Goal: Information Seeking & Learning: Learn about a topic

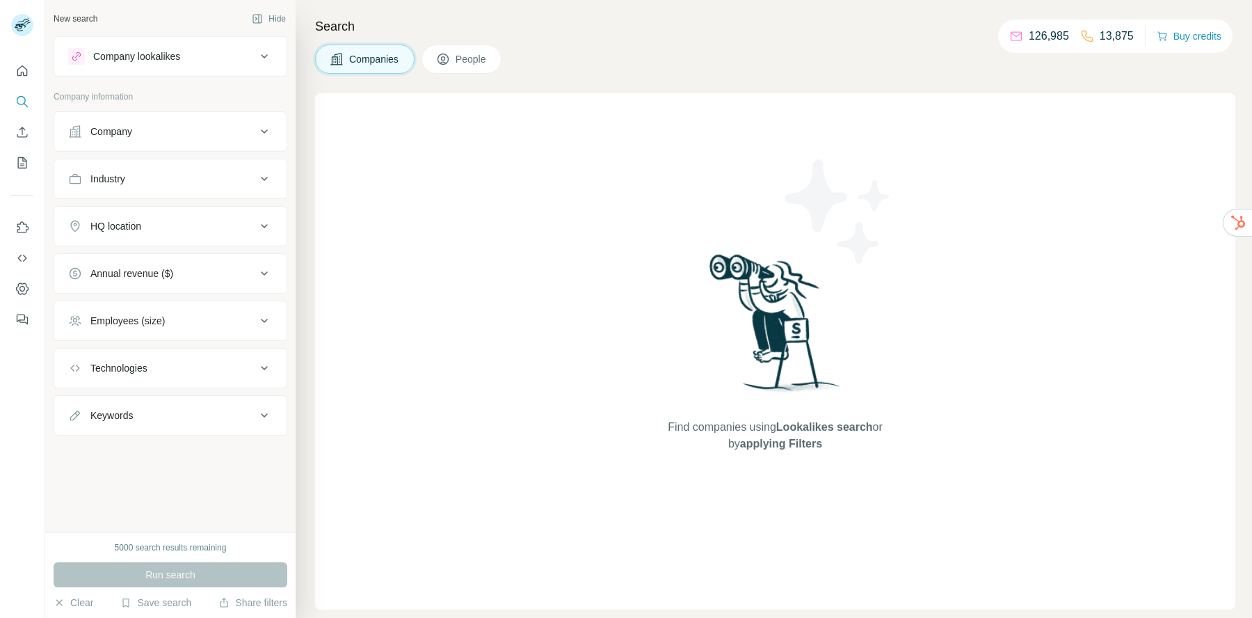
click at [179, 143] on button "Company" at bounding box center [170, 131] width 232 height 33
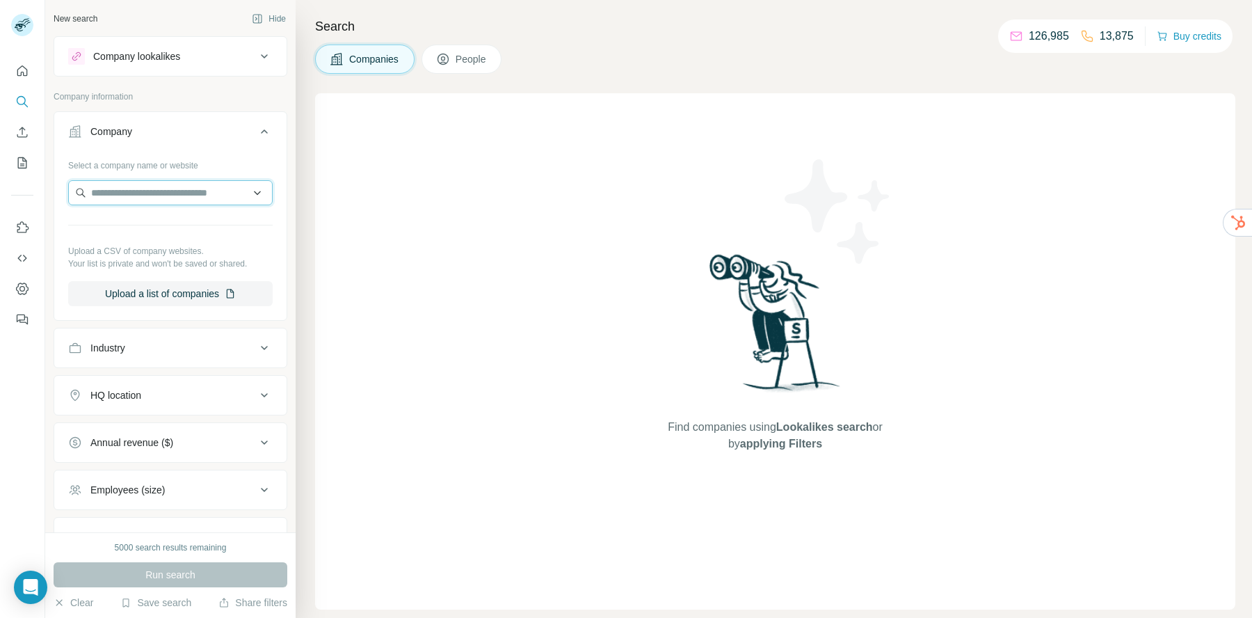
click at [173, 194] on input "text" at bounding box center [170, 192] width 205 height 25
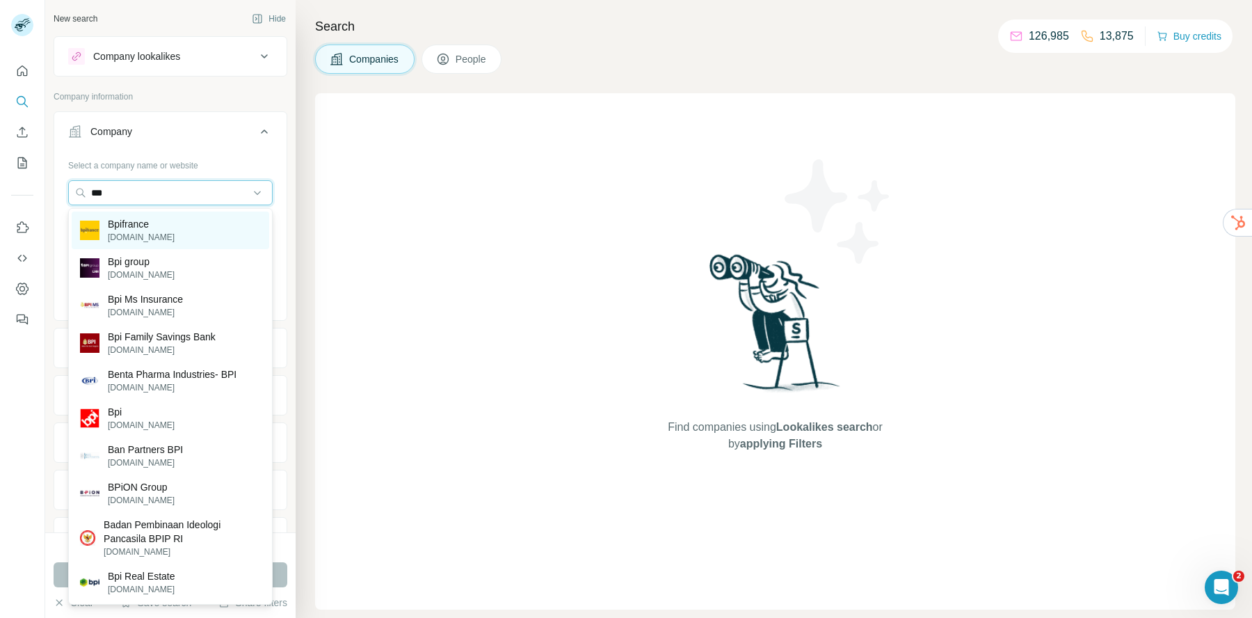
type input "***"
click at [179, 237] on div "Bpifrance [DOMAIN_NAME]" at bounding box center [171, 230] width 198 height 38
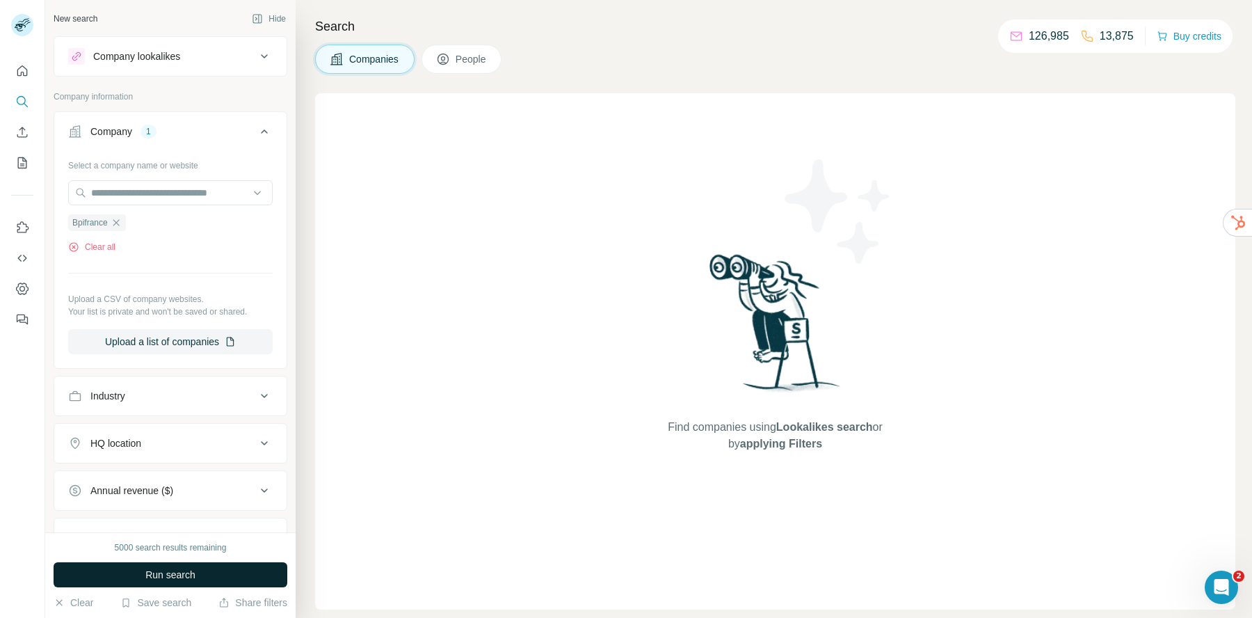
click at [173, 573] on span "Run search" at bounding box center [170, 575] width 50 height 14
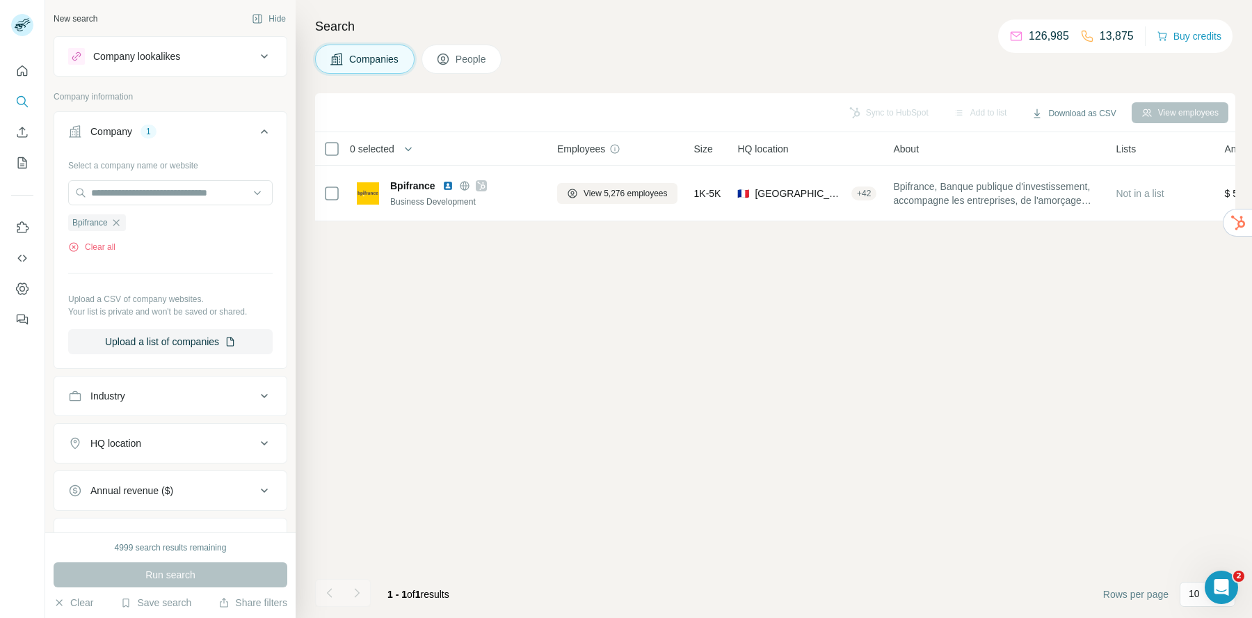
click at [470, 57] on span "People" at bounding box center [472, 59] width 32 height 14
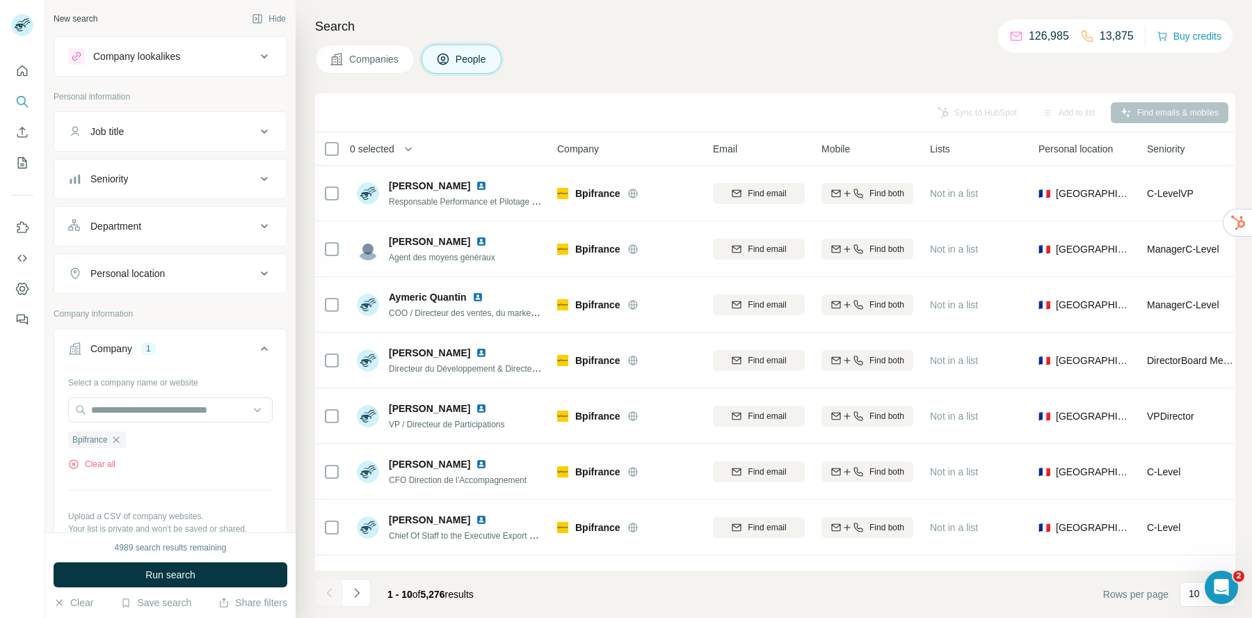
click at [268, 232] on icon at bounding box center [264, 226] width 17 height 17
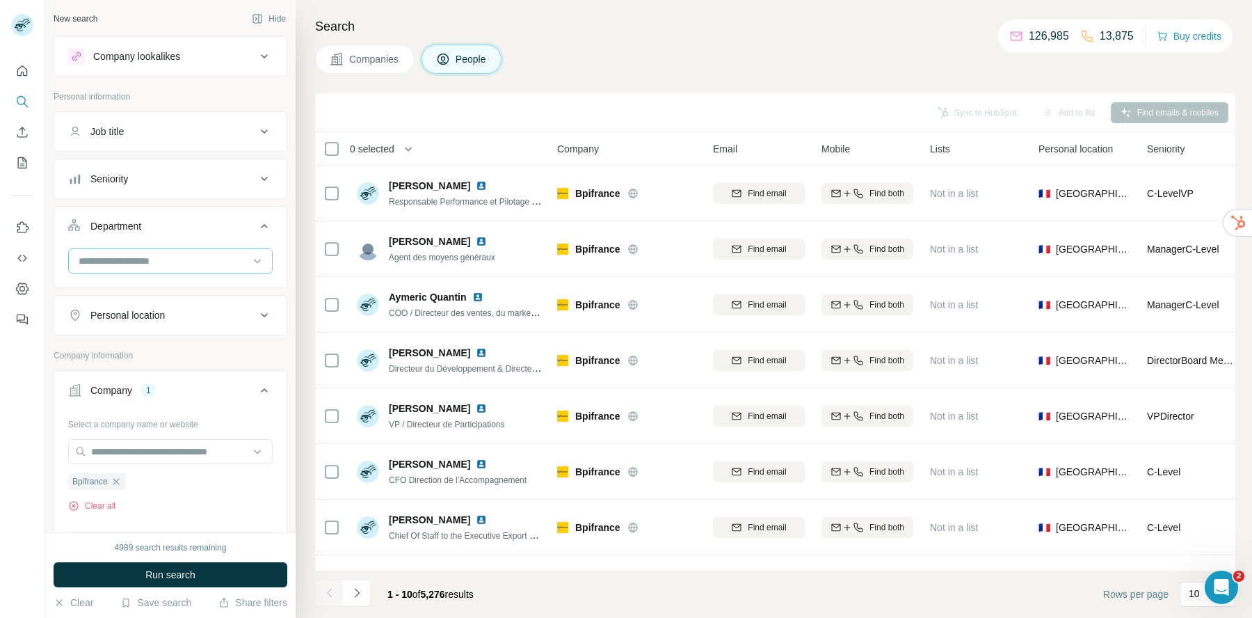
click at [230, 254] on input at bounding box center [163, 260] width 172 height 15
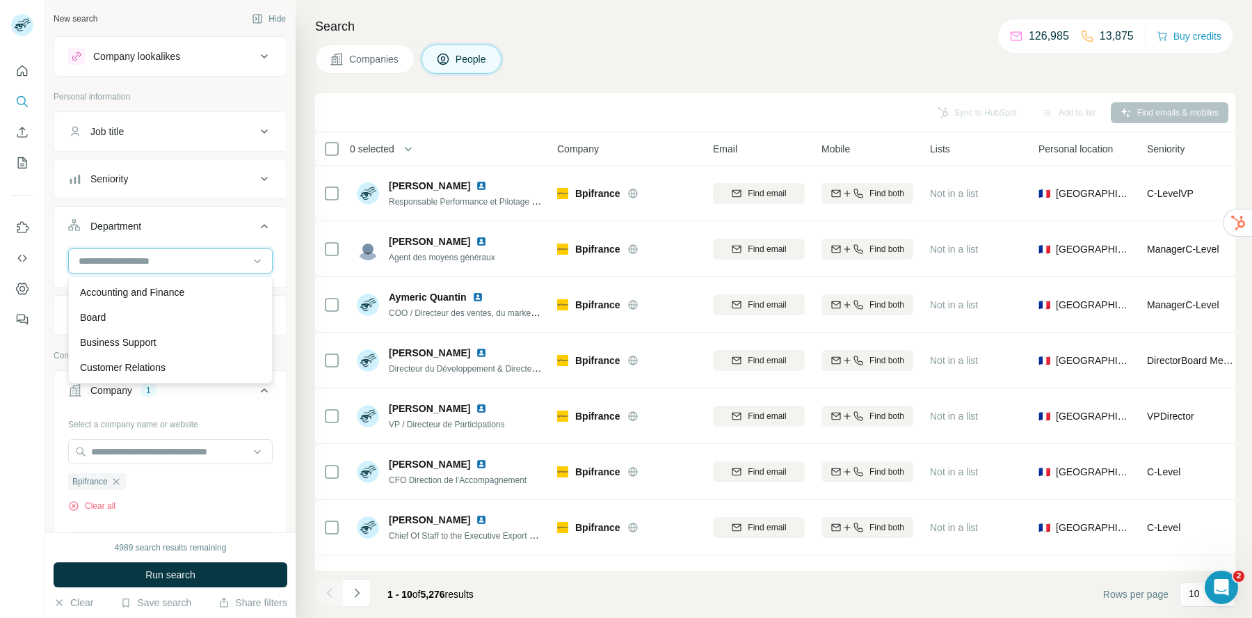
click at [211, 256] on input at bounding box center [163, 260] width 172 height 15
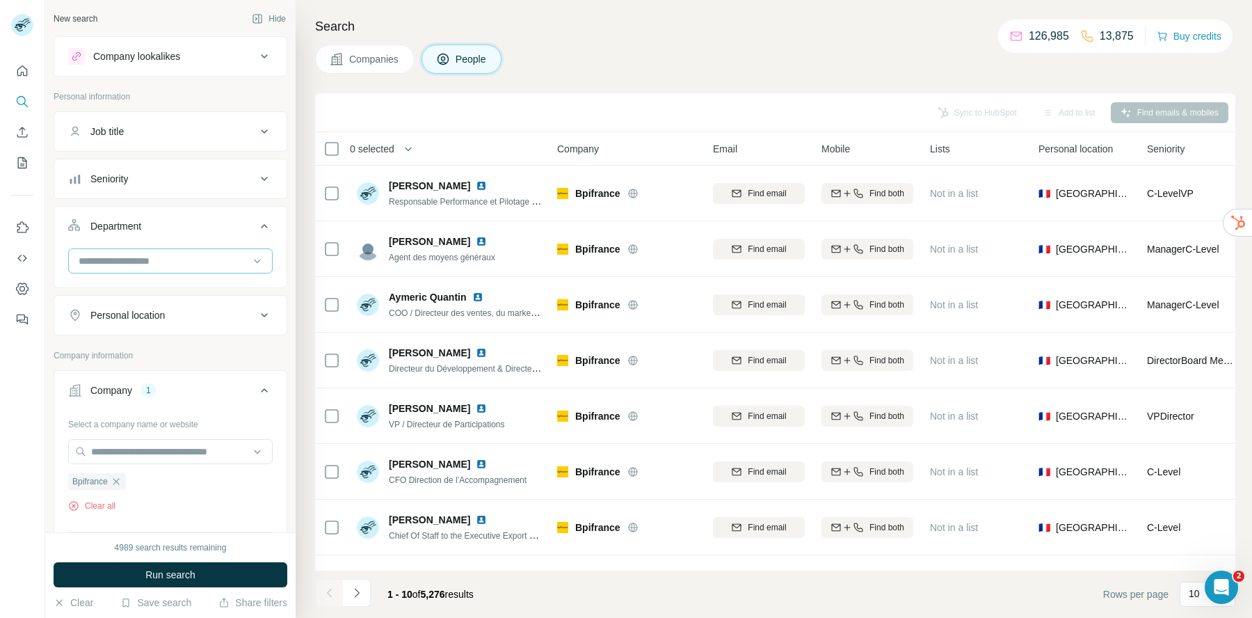
click at [211, 256] on input at bounding box center [163, 260] width 172 height 15
type input "*"
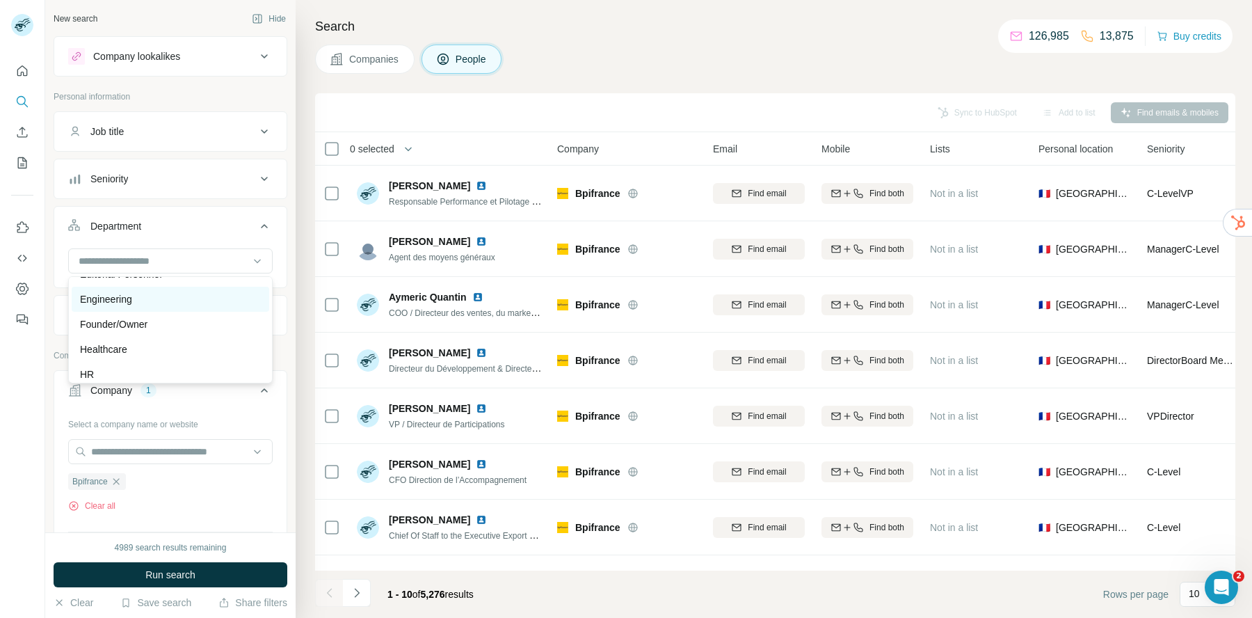
click at [201, 298] on div "Engineering" at bounding box center [170, 299] width 181 height 14
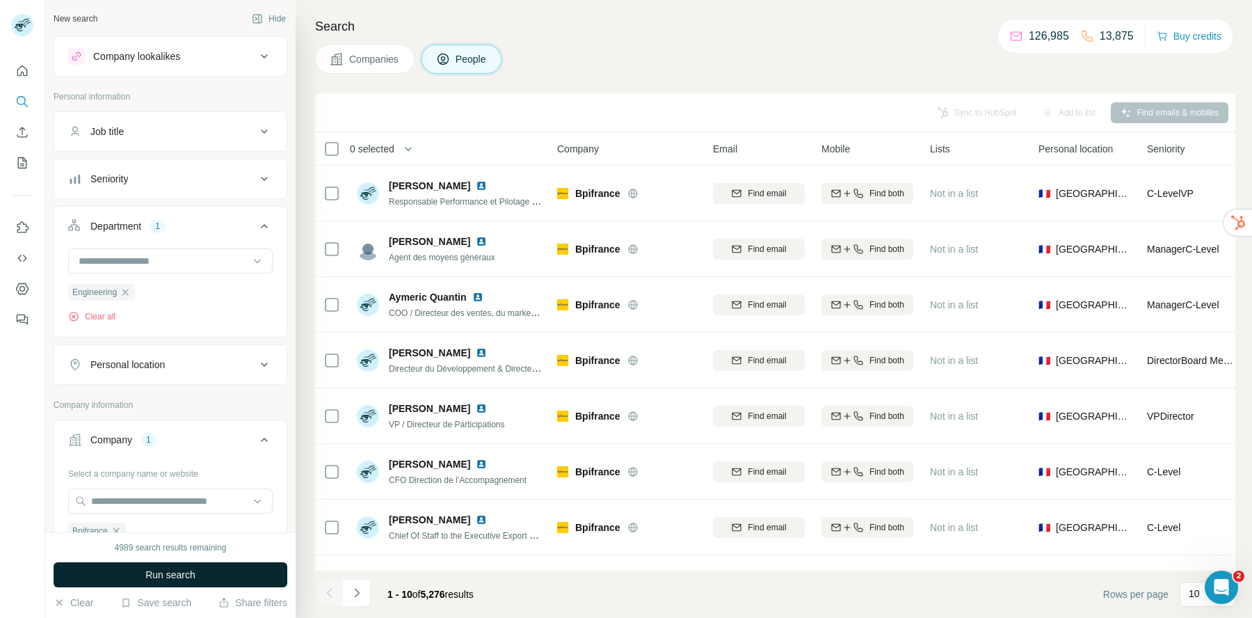
click at [175, 573] on span "Run search" at bounding box center [170, 575] width 50 height 14
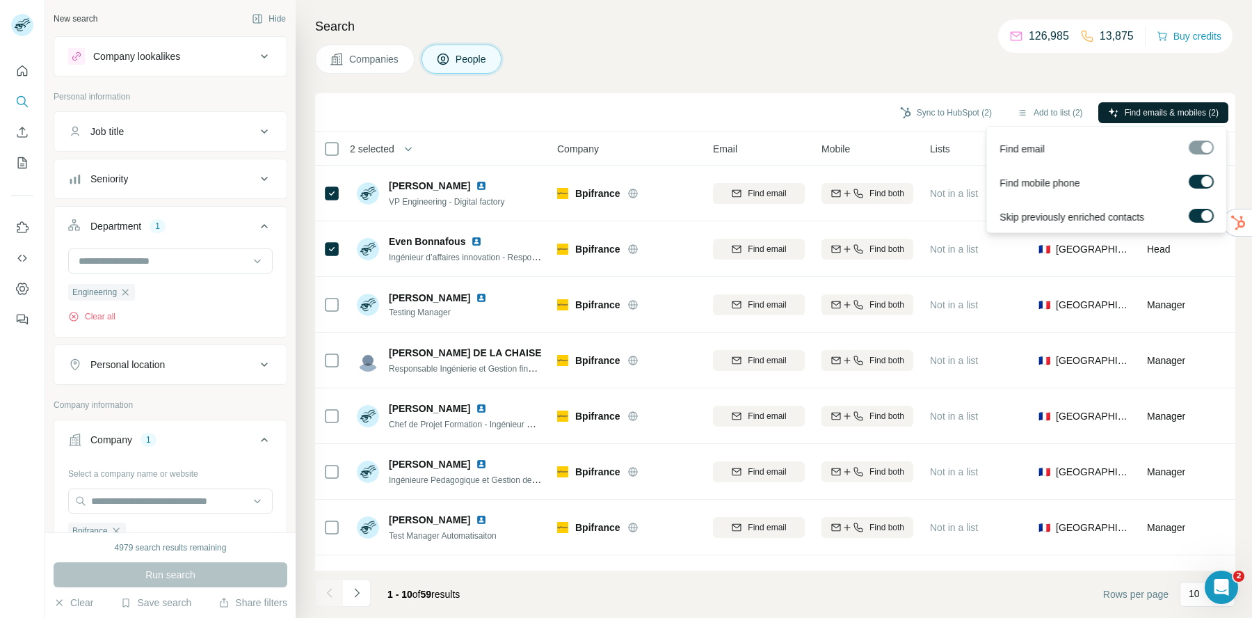
click at [1140, 115] on span "Find emails & mobiles (2)" at bounding box center [1172, 112] width 94 height 13
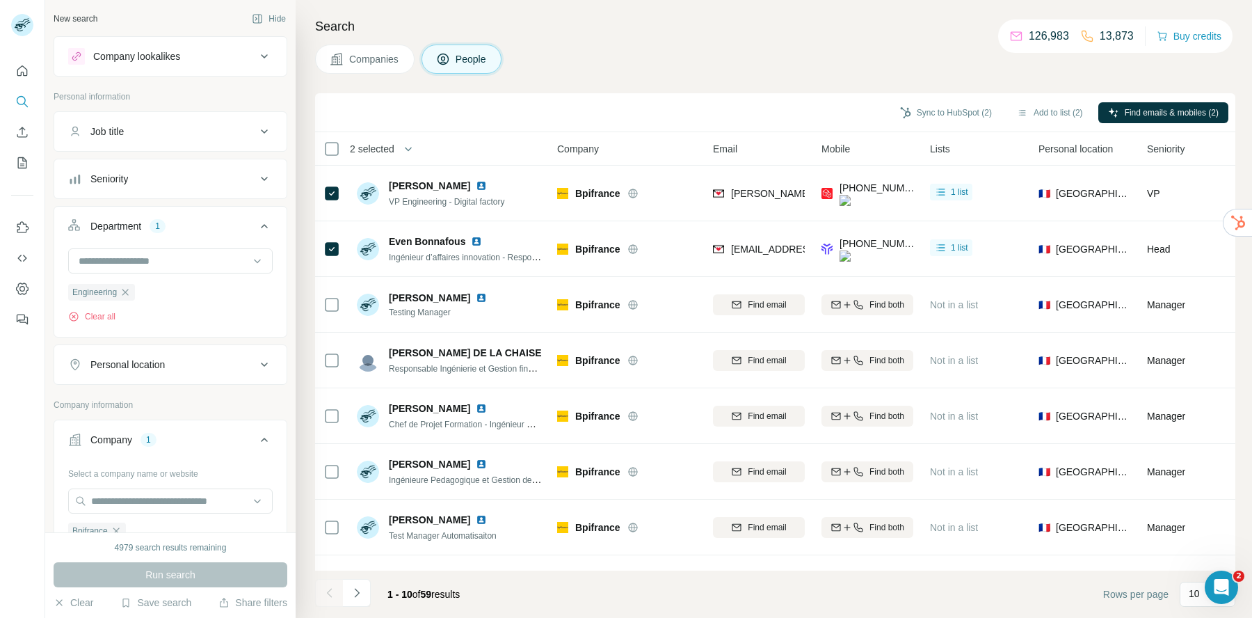
click at [221, 65] on button "Company lookalikes" at bounding box center [170, 56] width 232 height 33
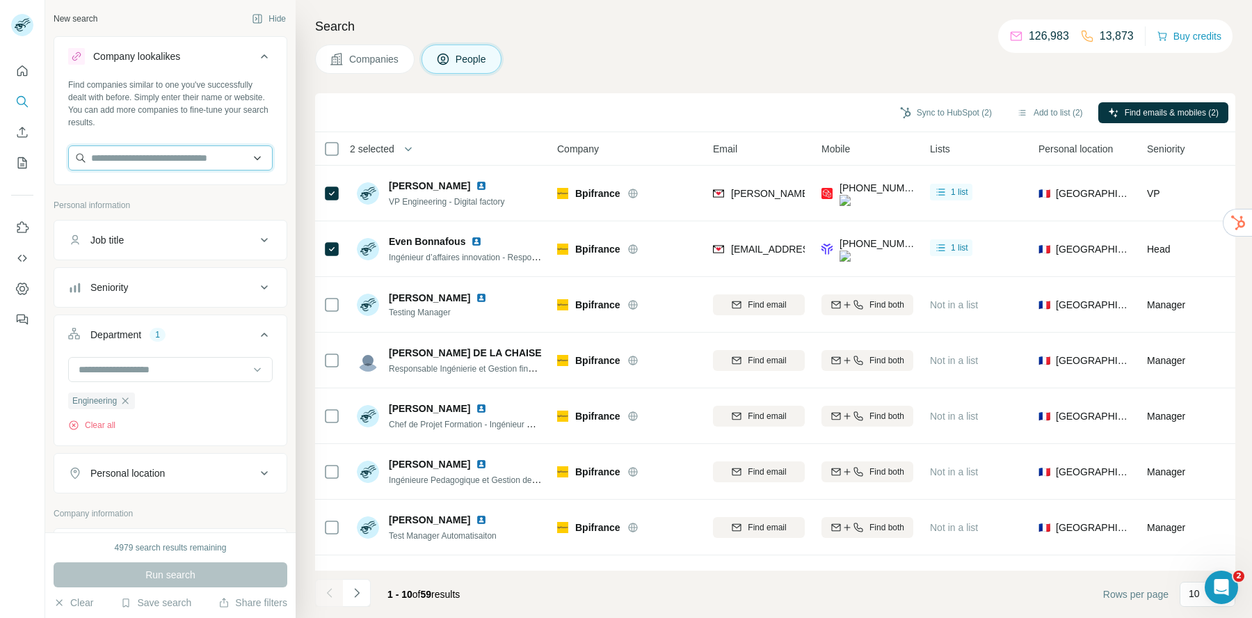
click at [168, 169] on input "text" at bounding box center [170, 157] width 205 height 25
type input "*"
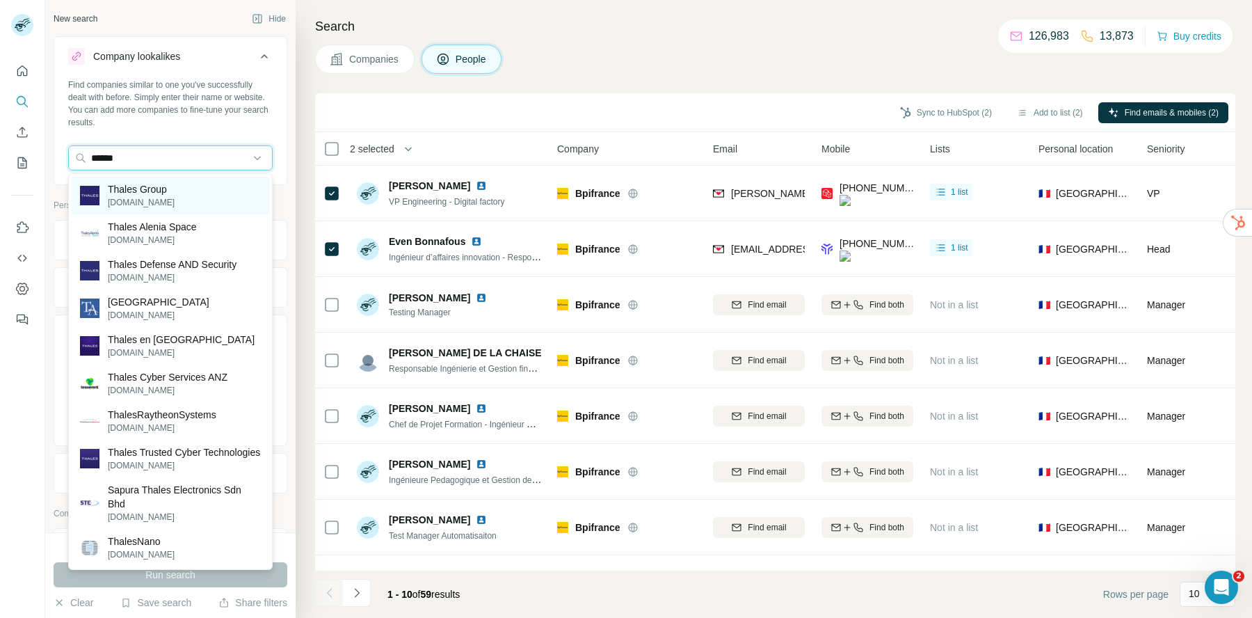
type input "******"
click at [162, 196] on p "[DOMAIN_NAME]" at bounding box center [141, 202] width 67 height 13
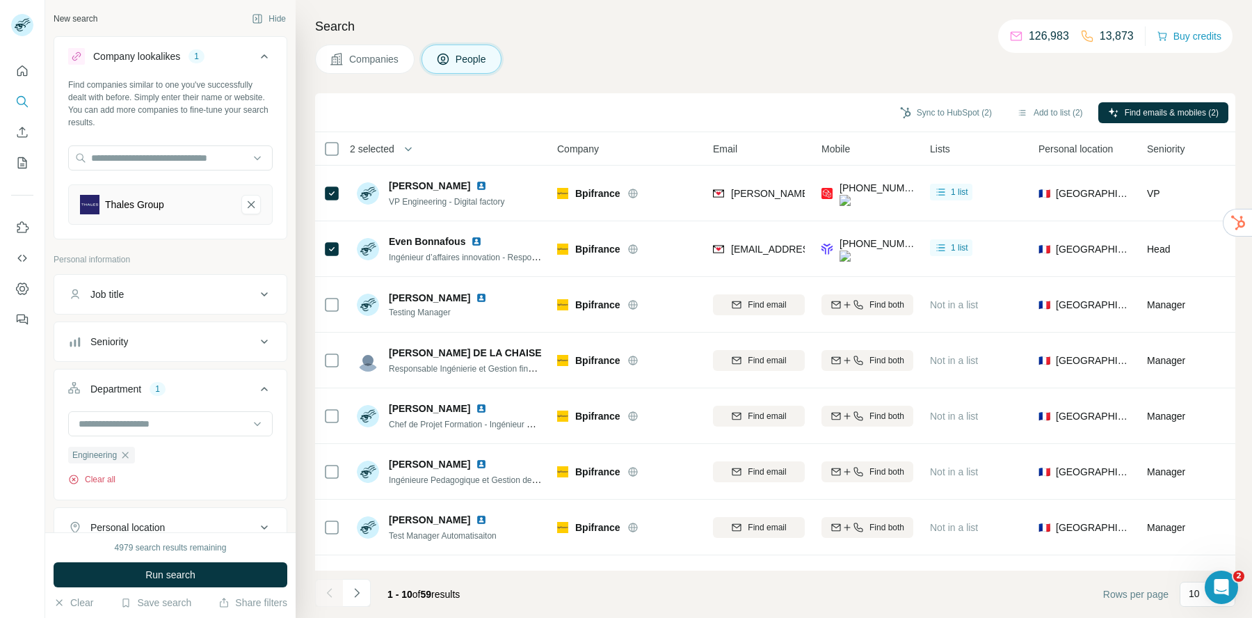
click at [109, 478] on button "Clear all" at bounding box center [91, 479] width 47 height 13
click at [152, 156] on input "text" at bounding box center [170, 157] width 205 height 25
click at [175, 113] on div "Find companies similar to one you've successfully dealt with before. Simply ent…" at bounding box center [170, 104] width 205 height 50
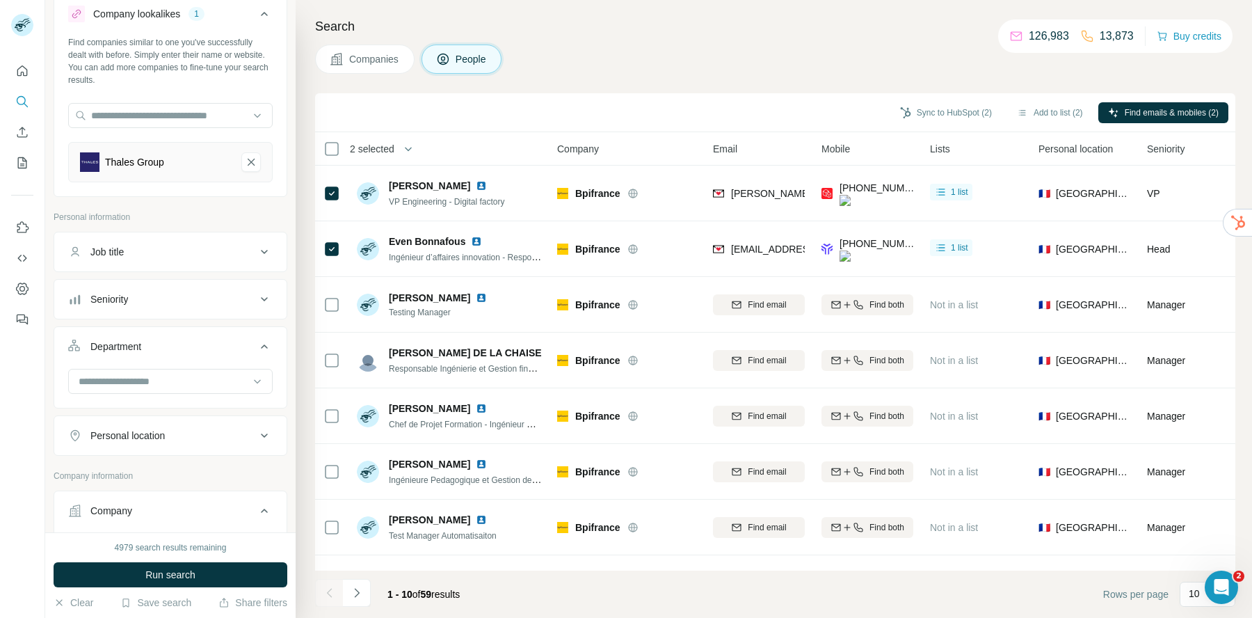
scroll to position [61, 0]
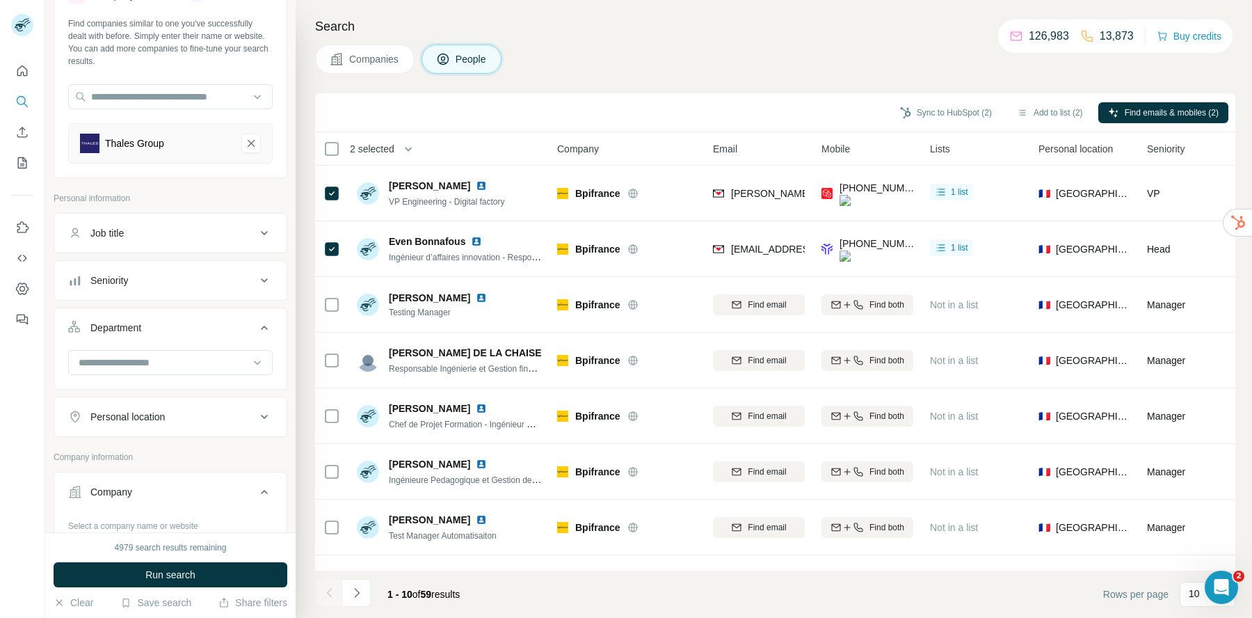
click at [166, 235] on div "Job title" at bounding box center [162, 233] width 188 height 14
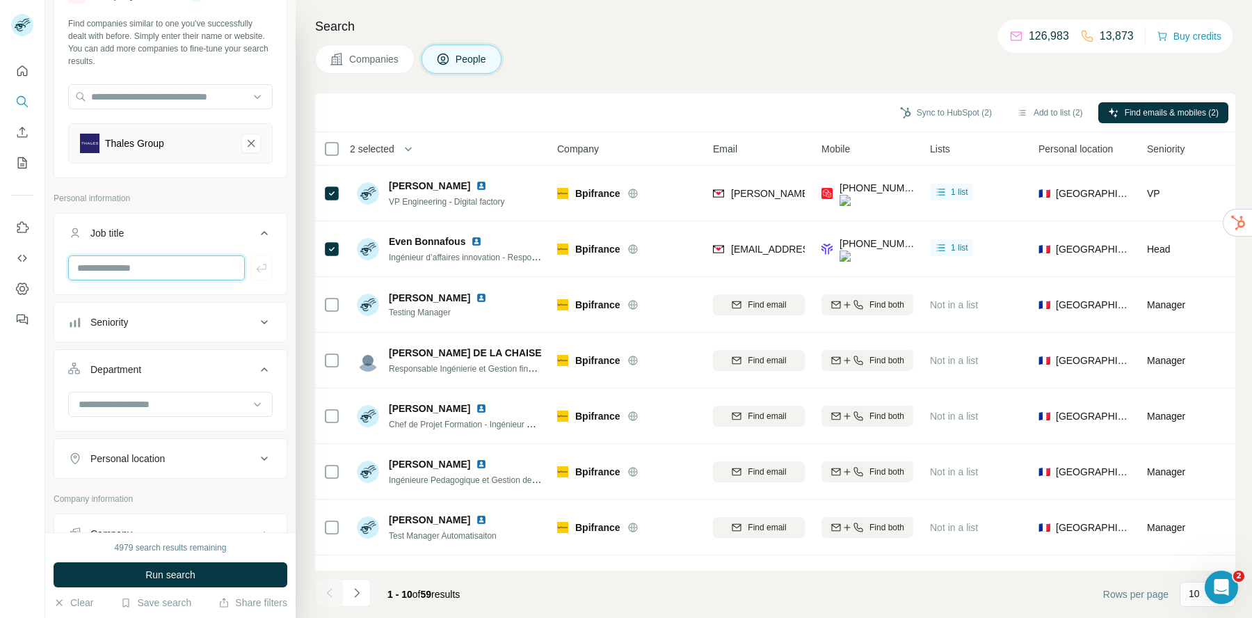
click at [152, 262] on input "text" at bounding box center [156, 267] width 177 height 25
click at [359, 67] on button "Companies" at bounding box center [364, 59] width 99 height 29
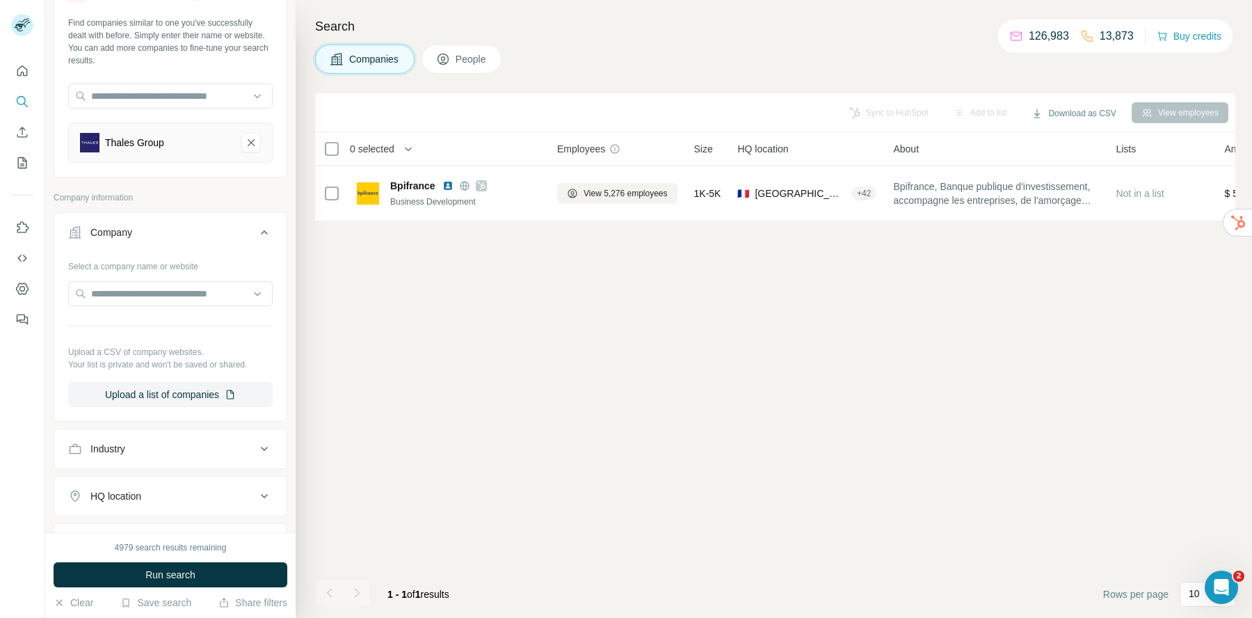
scroll to position [71, 0]
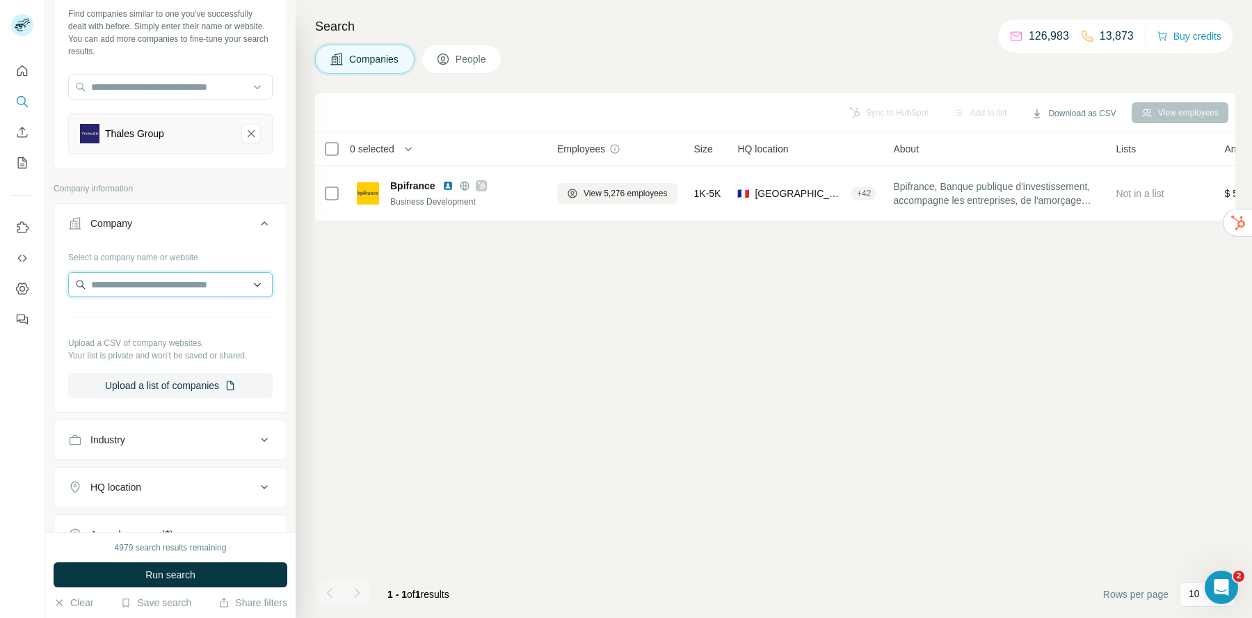
click at [182, 285] on input "text" at bounding box center [170, 284] width 205 height 25
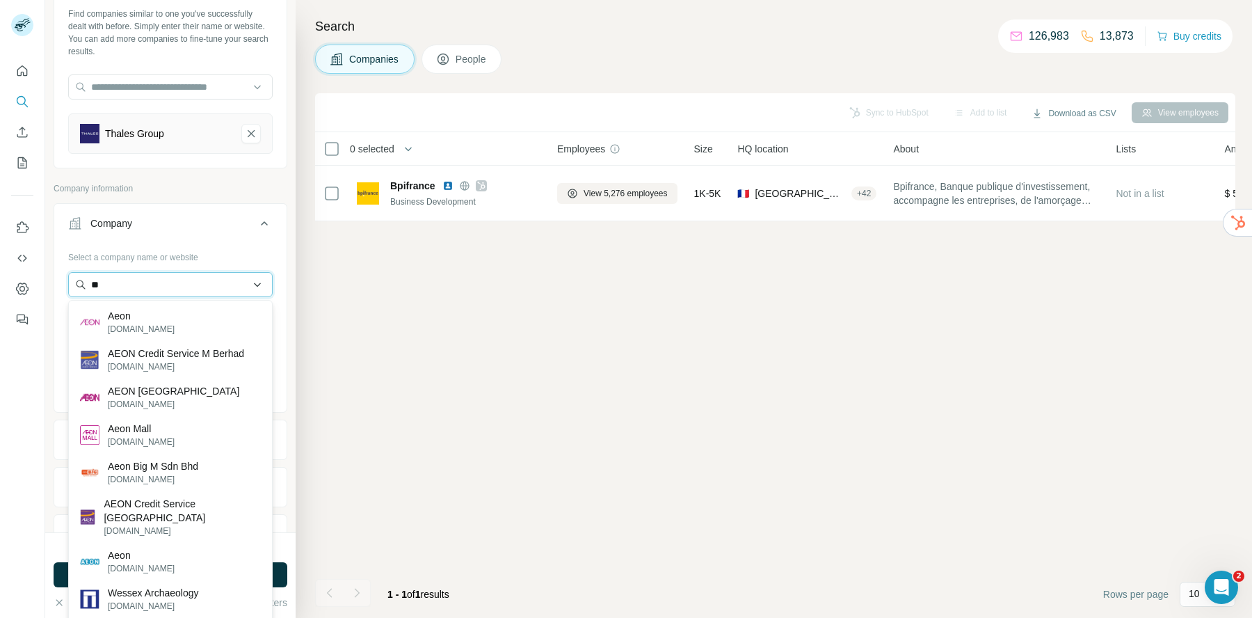
type input "*"
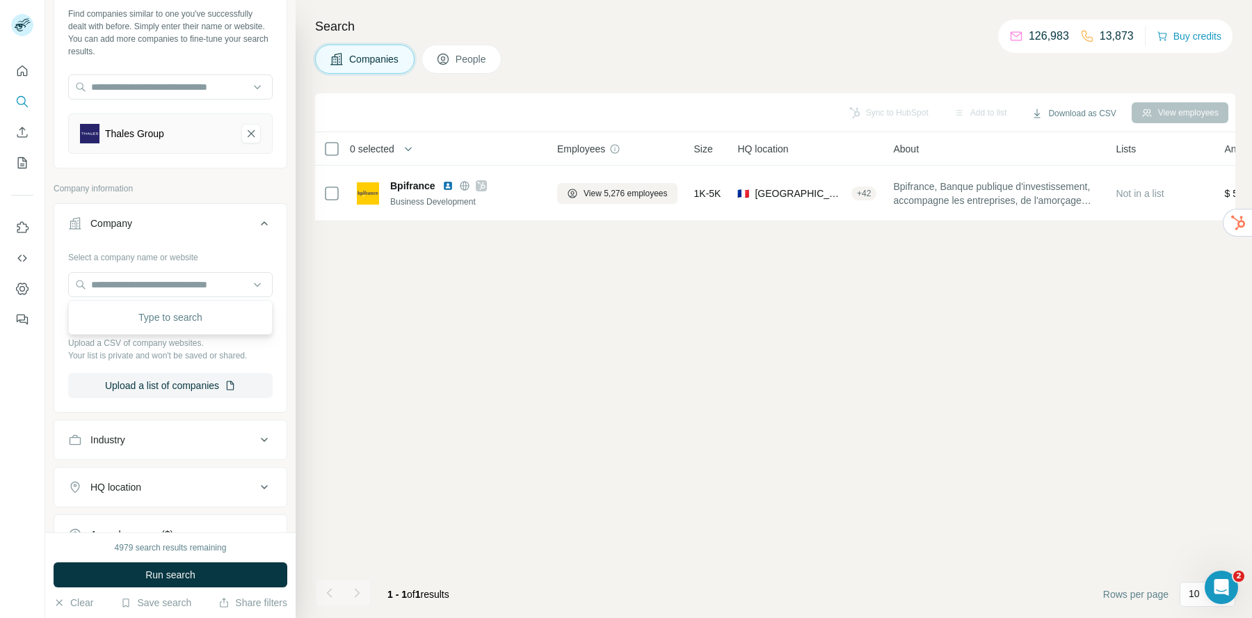
click at [202, 212] on button "Company" at bounding box center [170, 226] width 232 height 39
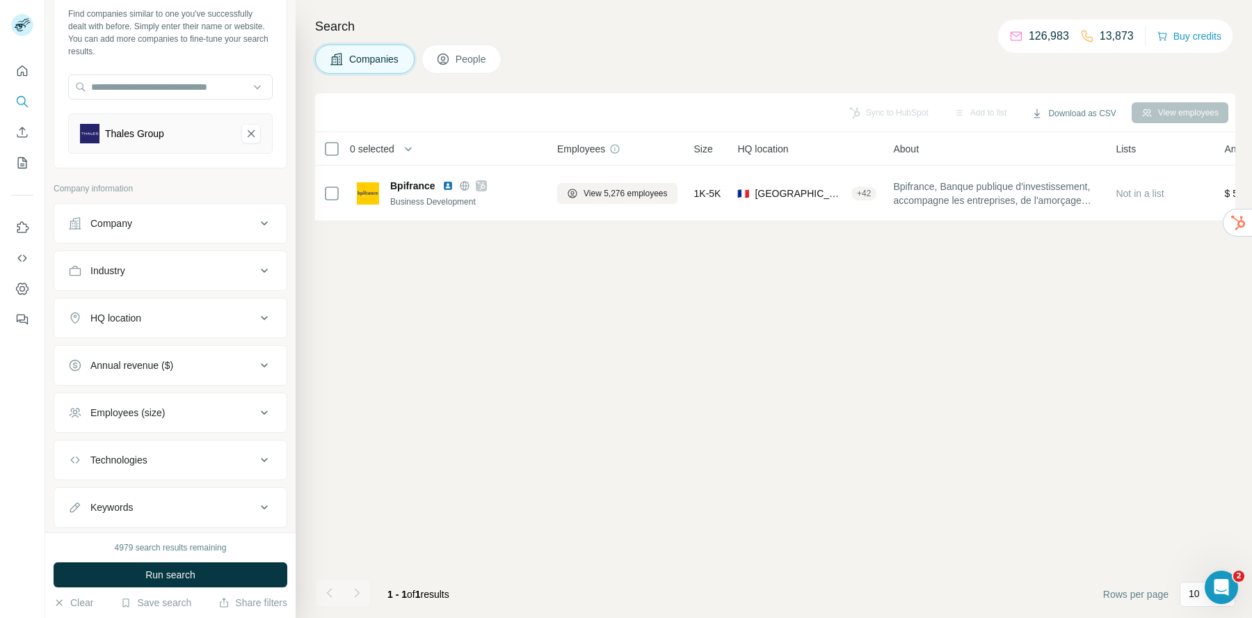
click at [166, 226] on div "Company" at bounding box center [162, 223] width 188 height 14
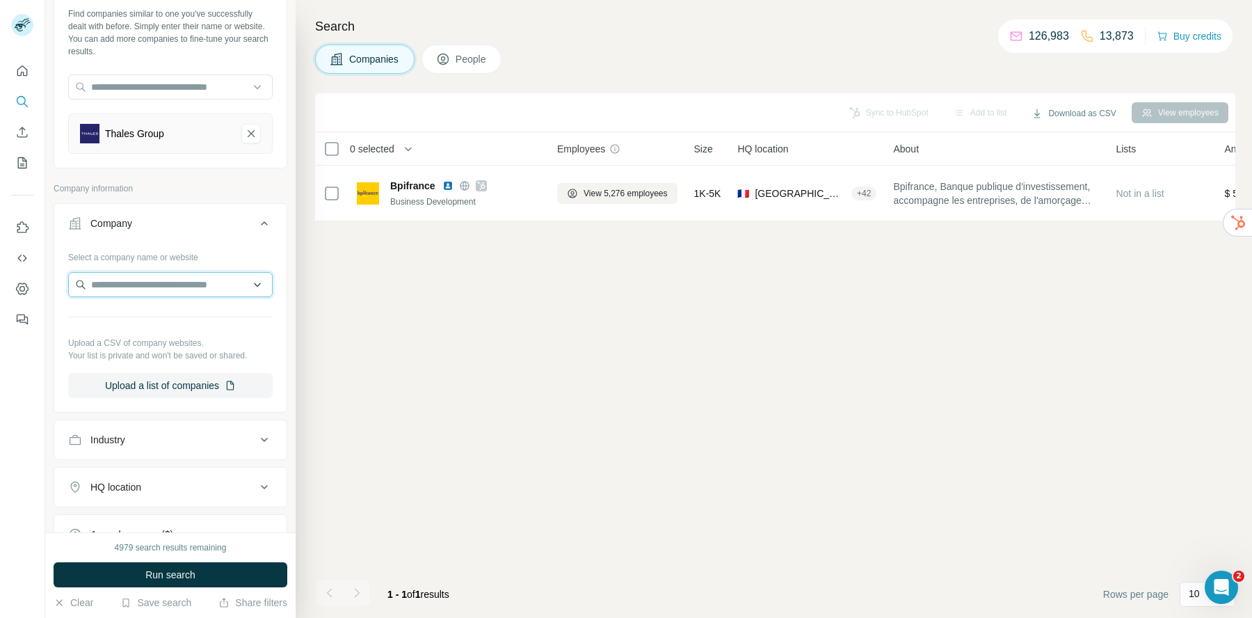
click at [143, 286] on input "text" at bounding box center [170, 284] width 205 height 25
click at [190, 218] on div "Company" at bounding box center [162, 223] width 188 height 14
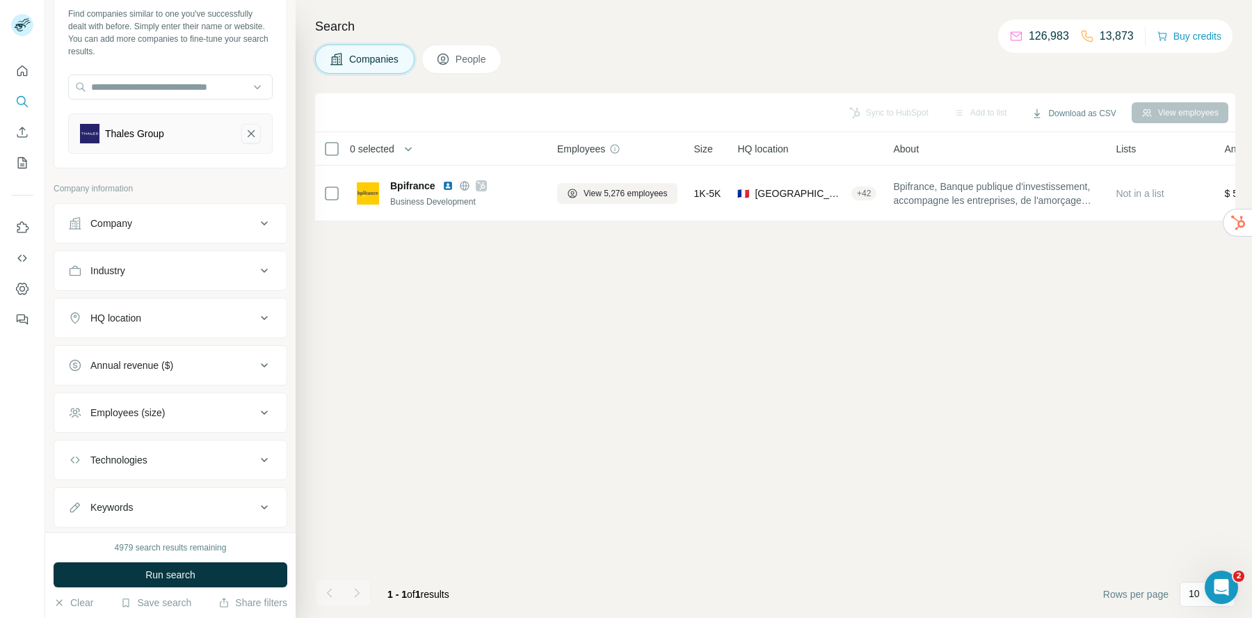
click at [253, 134] on icon "Thales Group-remove-button" at bounding box center [251, 133] width 7 height 7
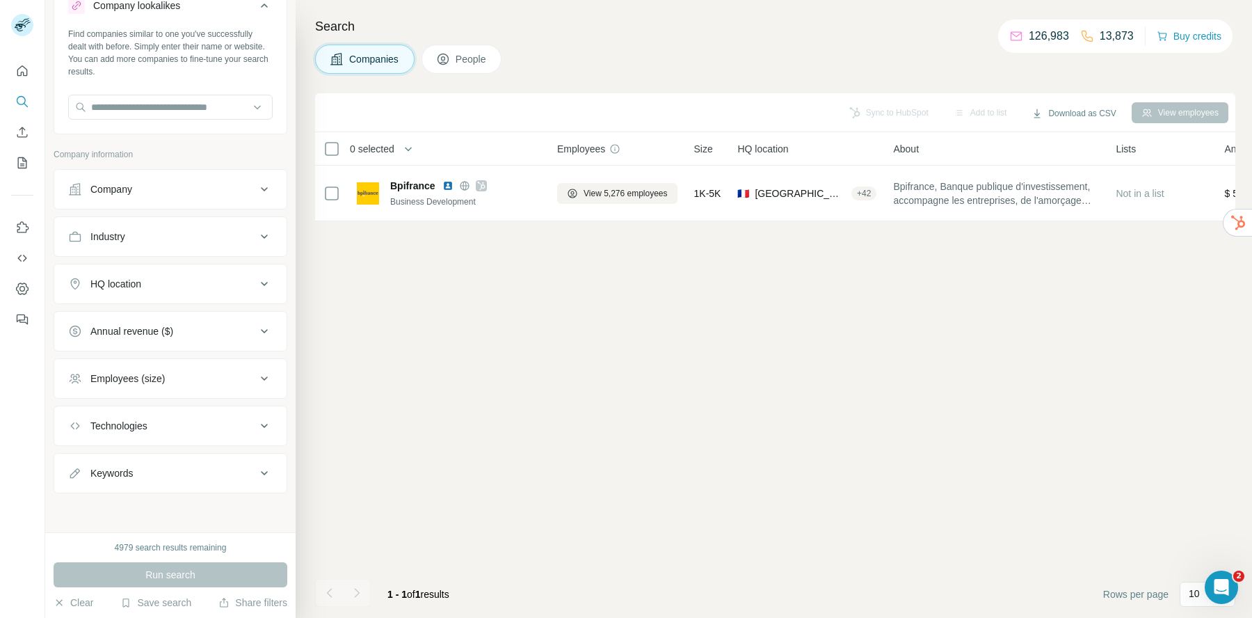
scroll to position [51, 0]
click at [258, 189] on icon at bounding box center [264, 189] width 17 height 17
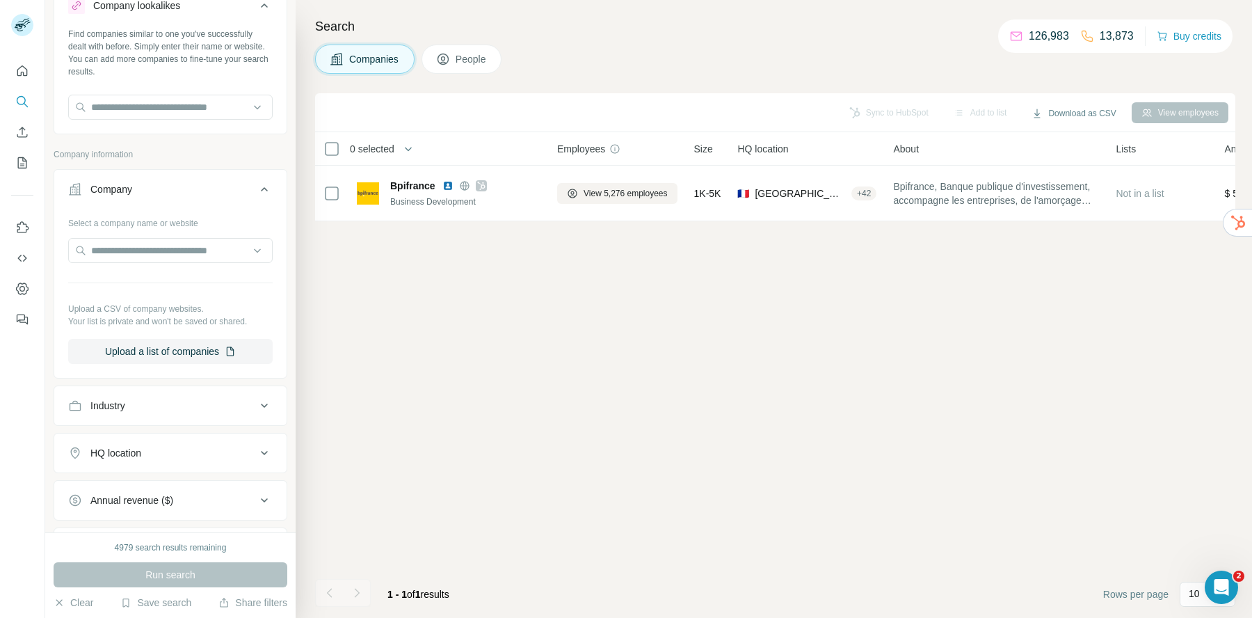
click at [260, 409] on icon at bounding box center [264, 405] width 17 height 17
click at [260, 408] on icon at bounding box center [264, 405] width 17 height 17
click at [257, 111] on input "text" at bounding box center [170, 107] width 205 height 25
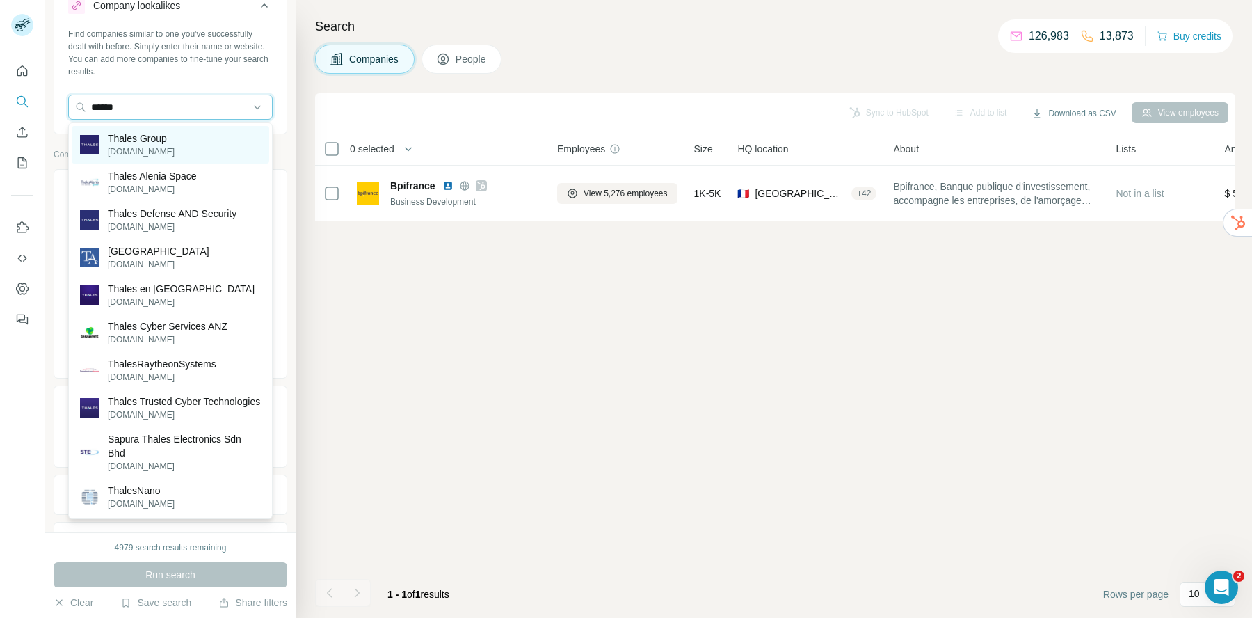
type input "******"
click at [169, 149] on p "[DOMAIN_NAME]" at bounding box center [141, 151] width 67 height 13
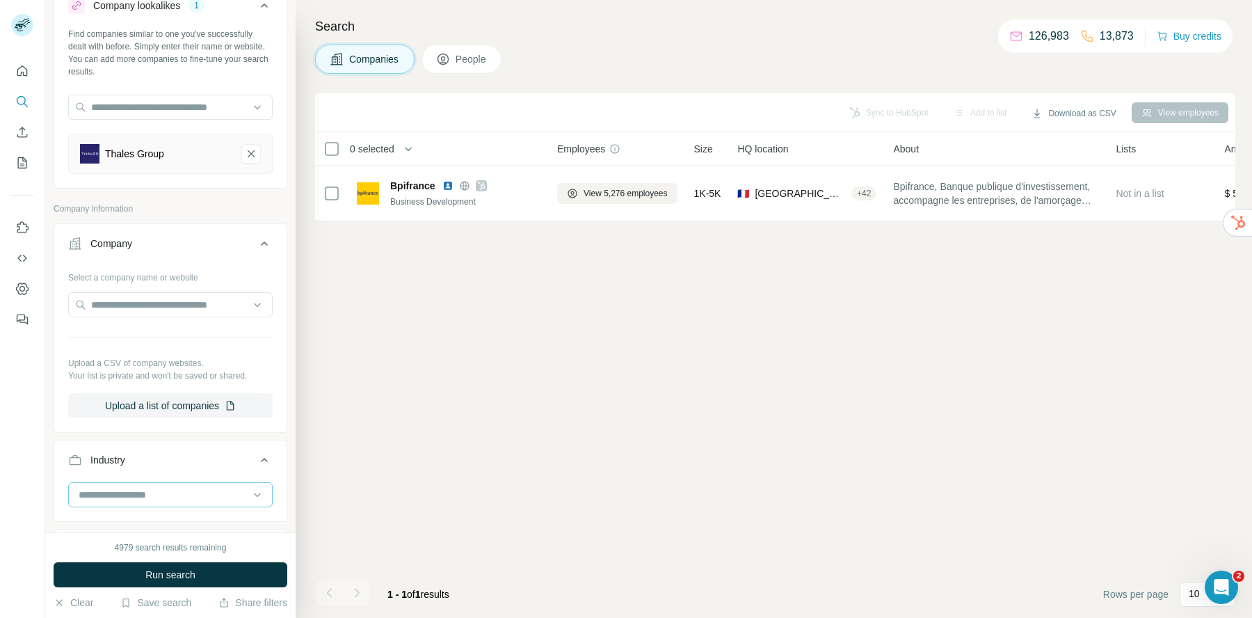
click at [123, 490] on input at bounding box center [163, 494] width 172 height 15
